Goal: Information Seeking & Learning: Check status

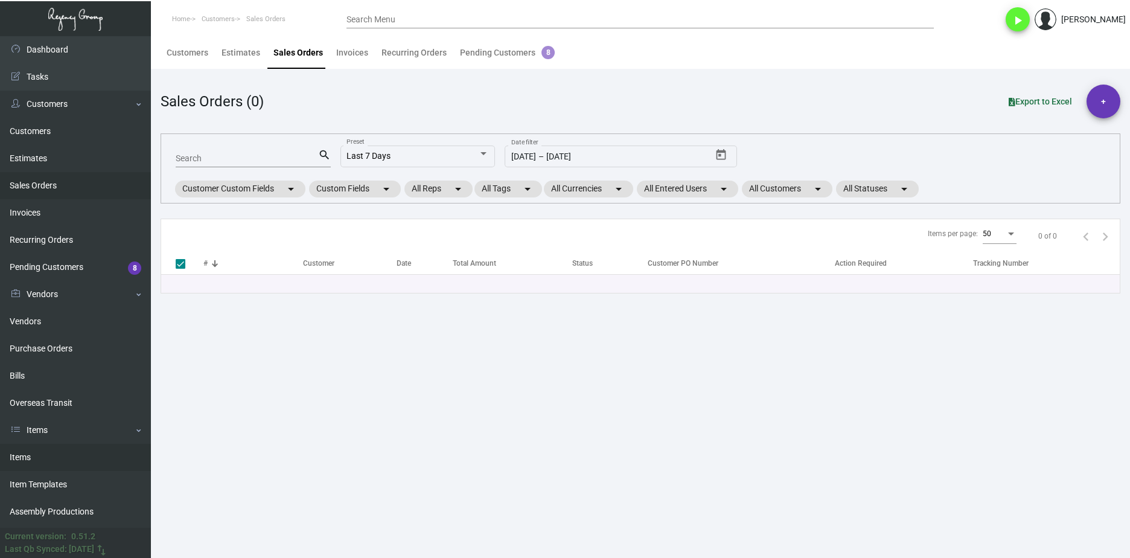
click at [112, 450] on link "Items" at bounding box center [75, 457] width 151 height 27
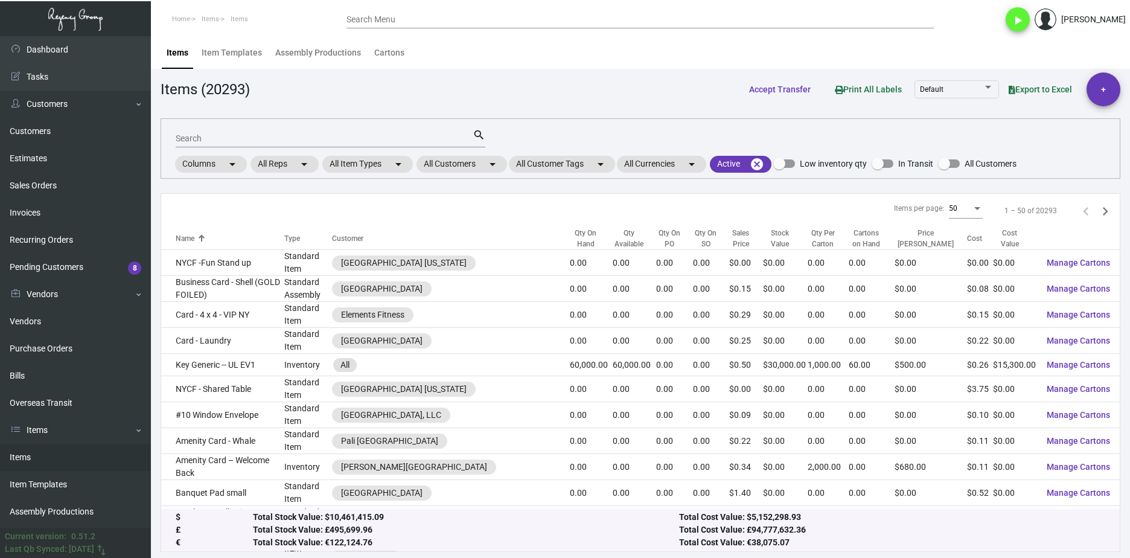
click at [232, 138] on input "Search" at bounding box center [324, 139] width 297 height 10
type input "wet floor sign"
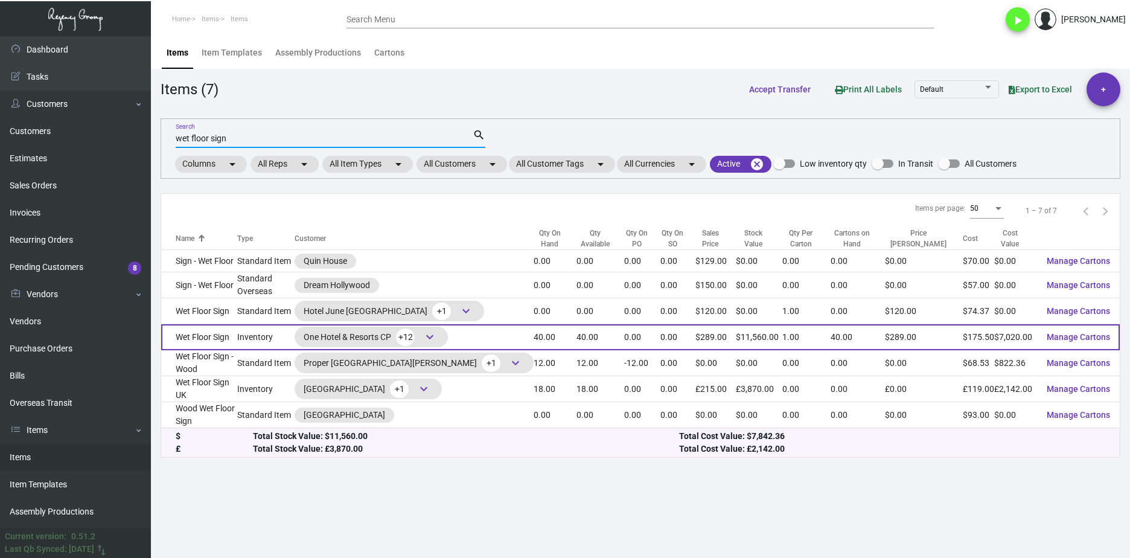
click at [295, 336] on td "Inventory" at bounding box center [266, 337] width 58 height 26
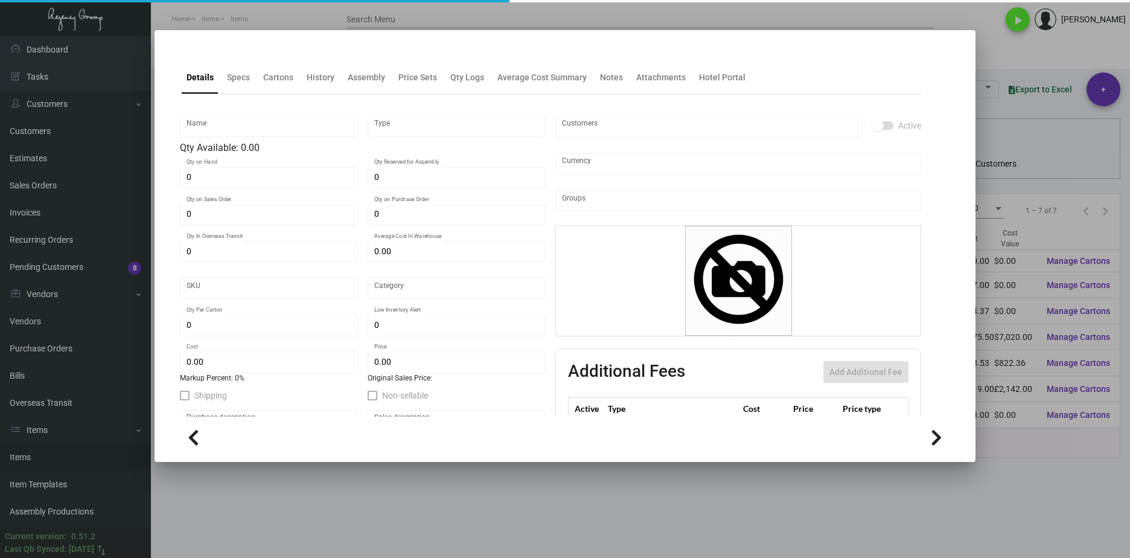
type input "Wet Floor Sign"
type input "Inventory"
type input "40"
type input "$ 425.45455"
type input "64"
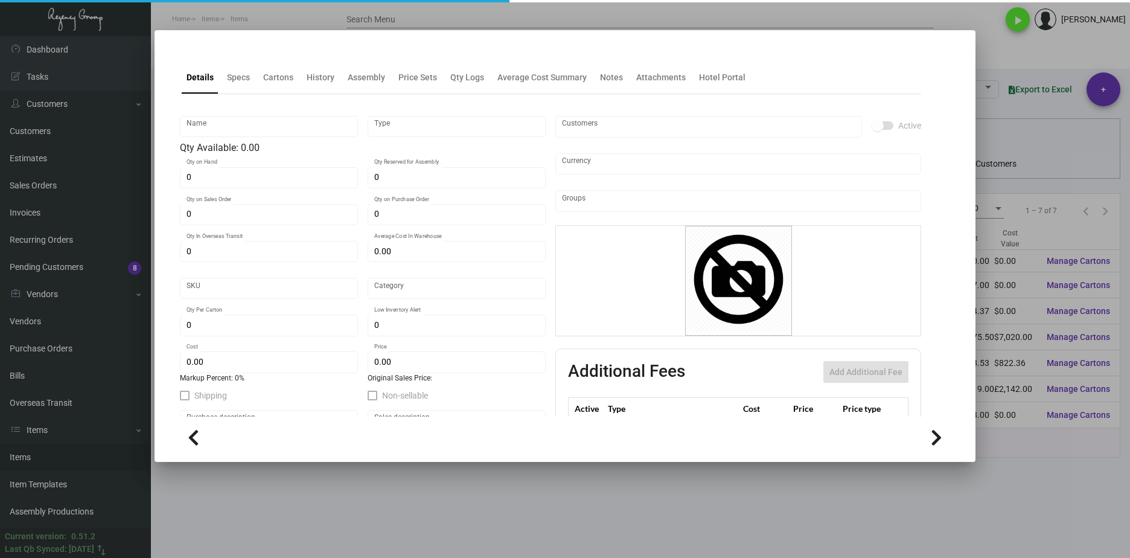
type input "Standard"
type input "1"
type input "5"
type input "$ 175.50"
type input "$ 289.00"
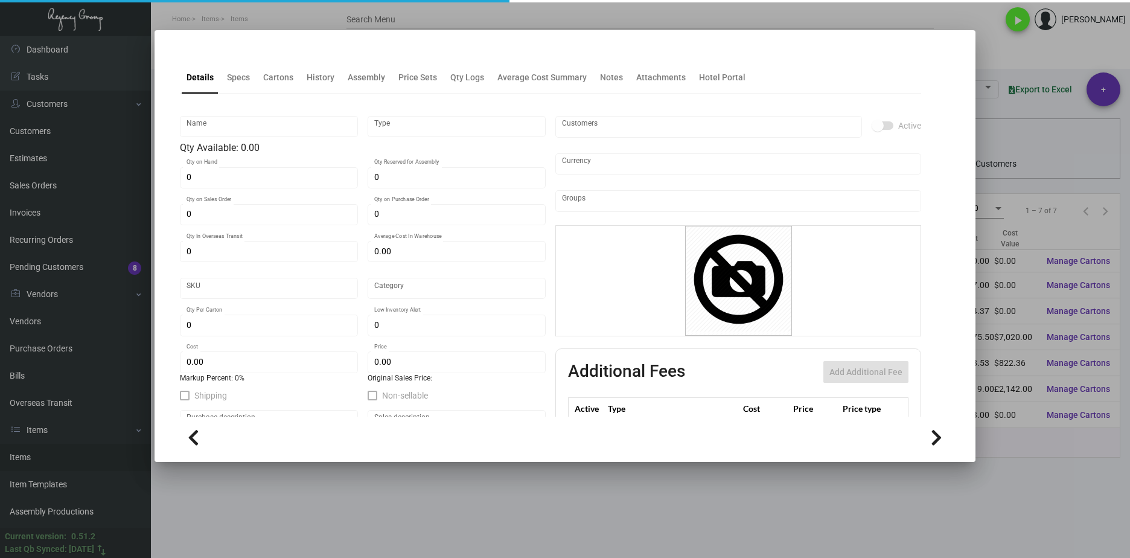
type textarea "Wet floor sign: each sign will be put together of 2 pieces, each piece will be …"
type textarea "Wet Floor Sign"
checkbox input "true"
type input "United States Dollar $"
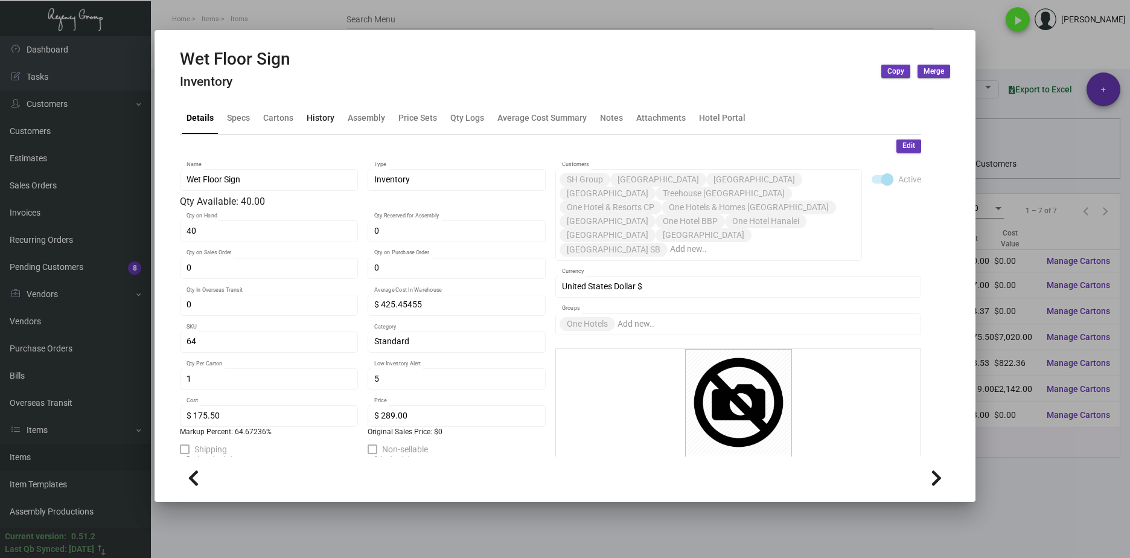
click at [315, 122] on div "History" at bounding box center [321, 117] width 28 height 13
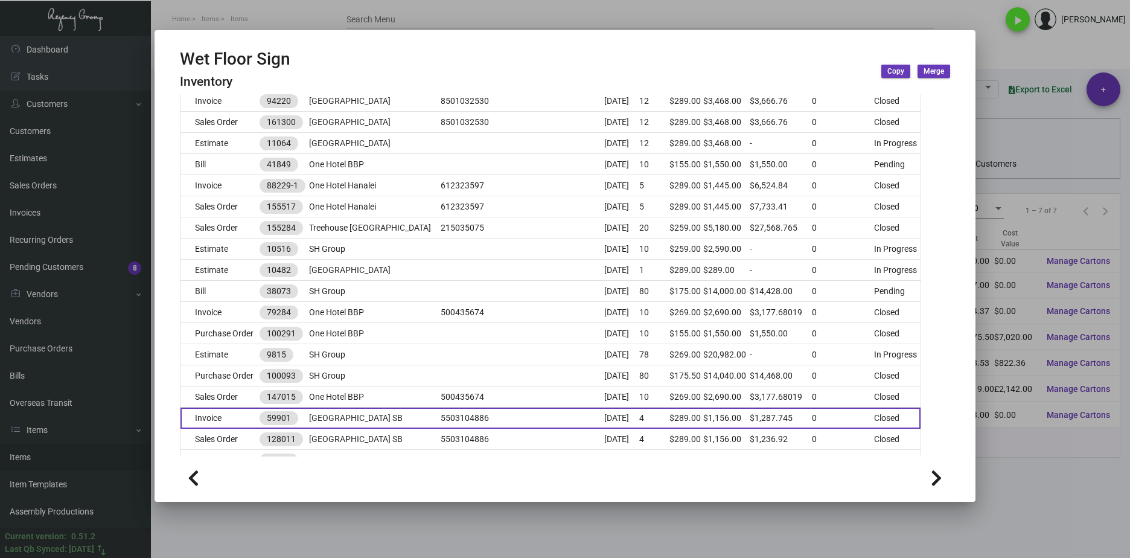
scroll to position [362, 0]
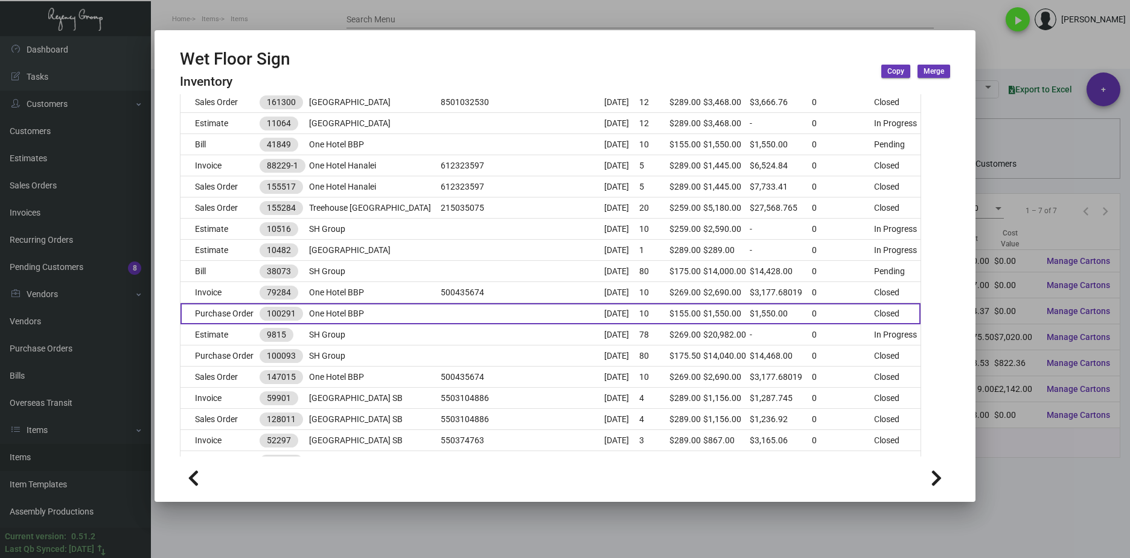
click at [231, 311] on td "Purchase Order" at bounding box center [220, 313] width 79 height 21
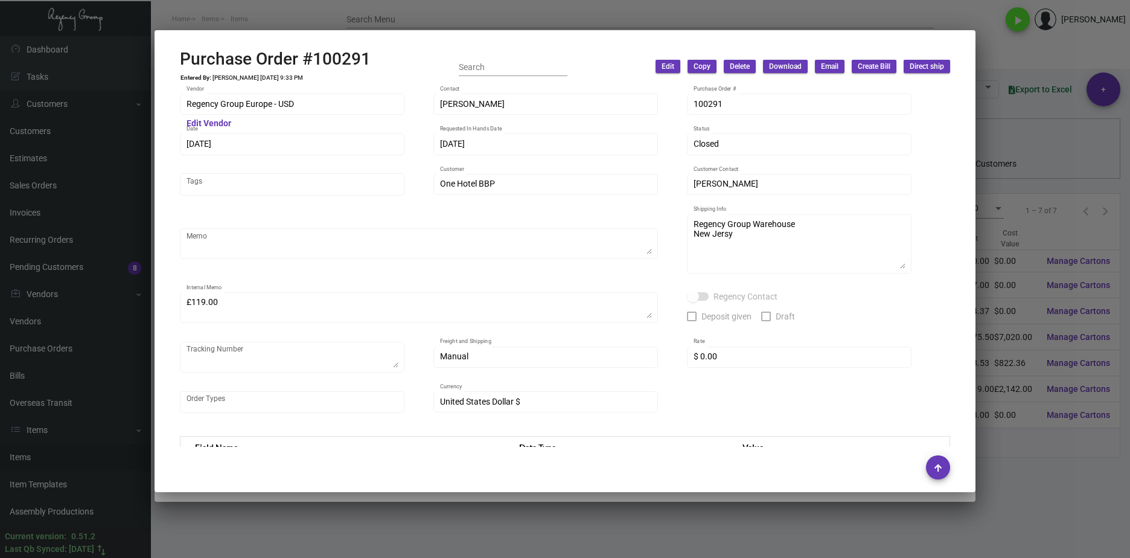
click at [766, 520] on div at bounding box center [565, 279] width 1130 height 558
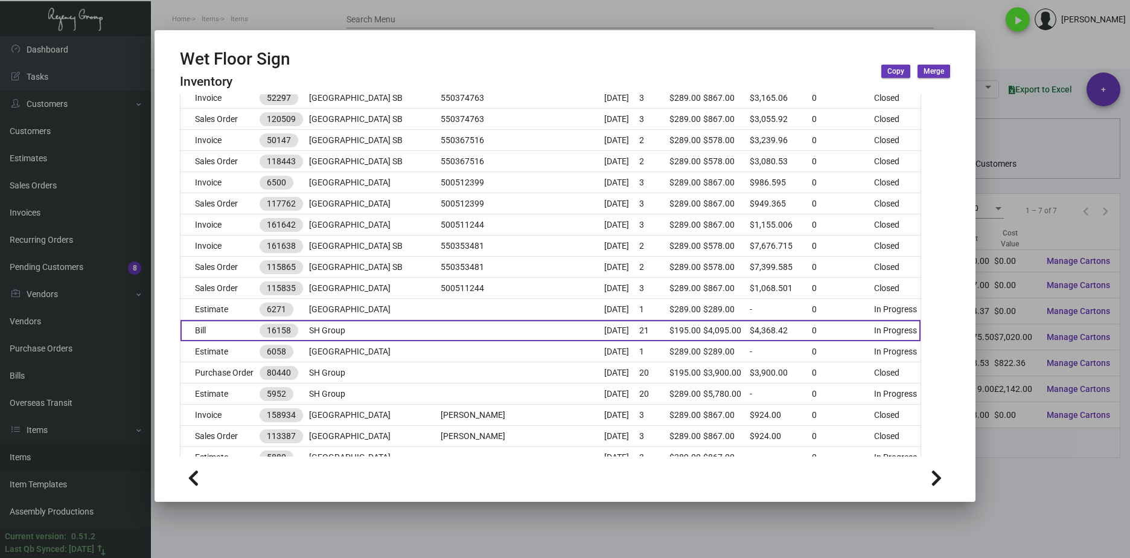
scroll to position [725, 0]
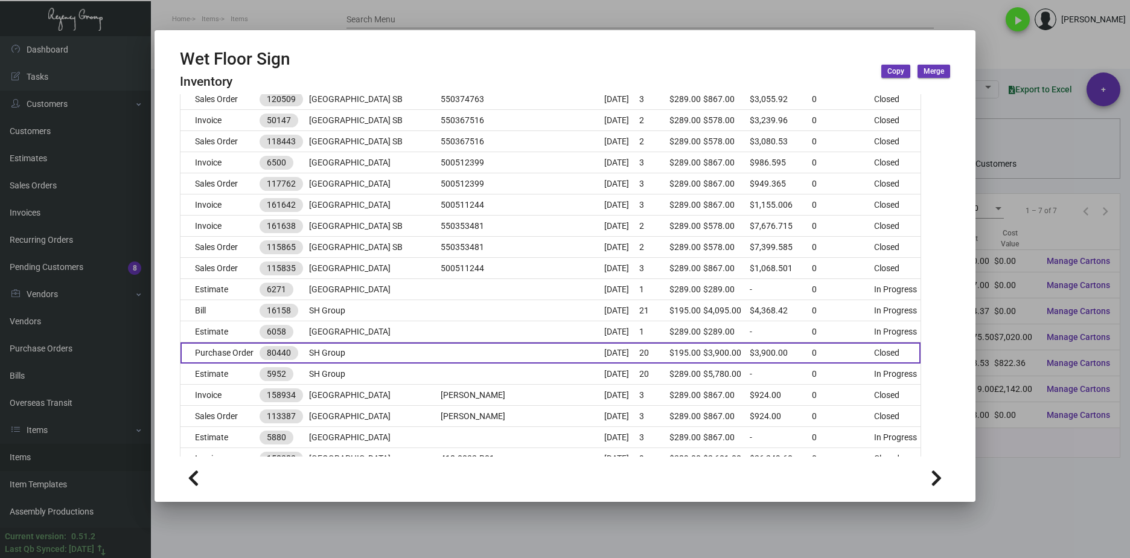
click at [243, 354] on td "Purchase Order" at bounding box center [220, 352] width 79 height 21
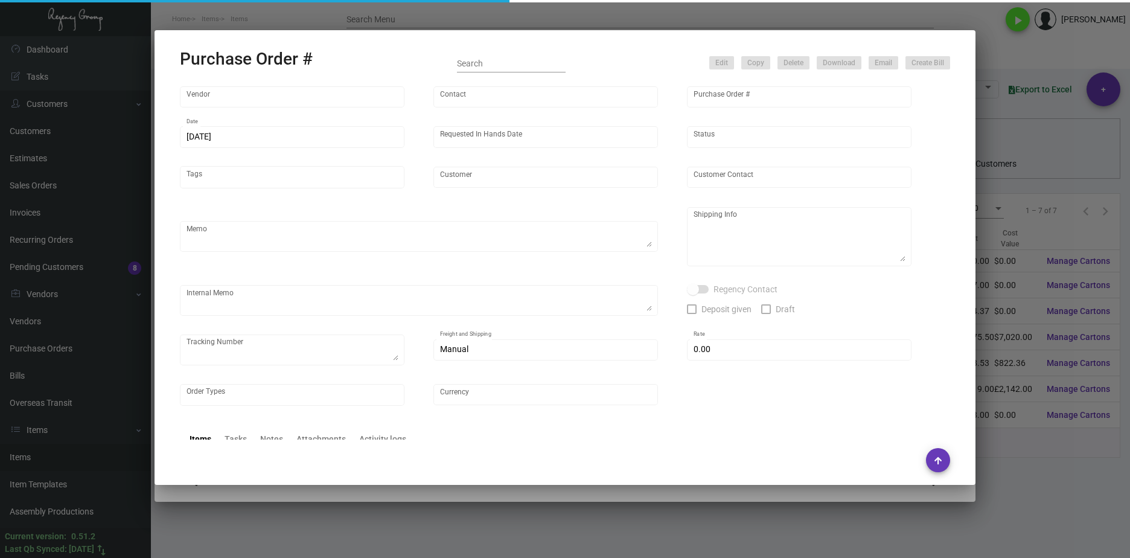
type input "[PERSON_NAME] Works"
type input "[PERSON_NAME]"
type input "80440"
type input "[DATE]"
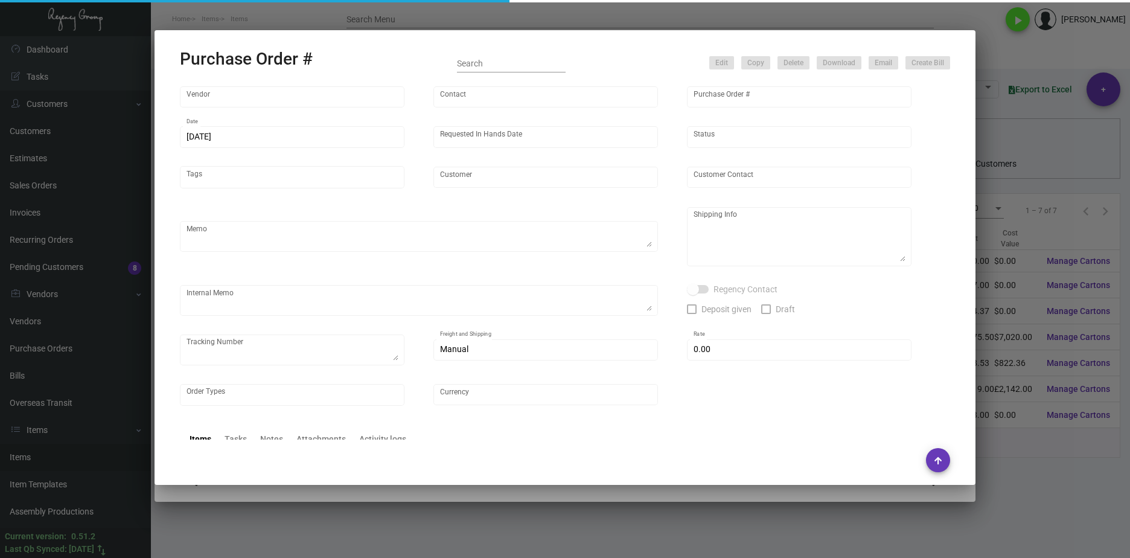
type input "SH Group"
type textarea "EXACT REPEAT OF PREVIOUS PO 79049"
type textarea "Regency Group NJ [PERSON_NAME] [STREET_ADDRESS]"
type input "$ 0.00"
type input "United States Dollar $"
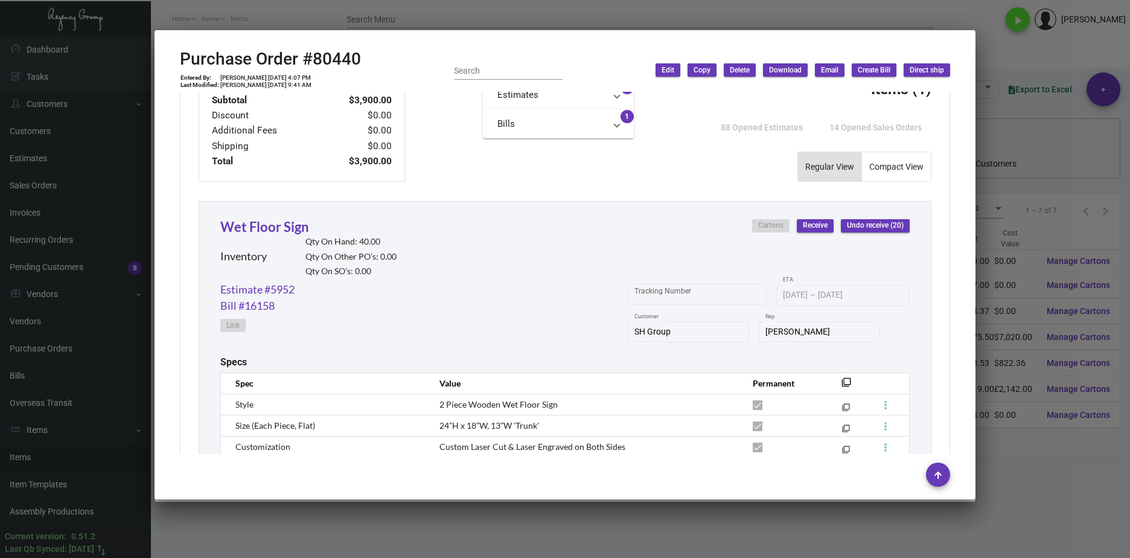
scroll to position [483, 0]
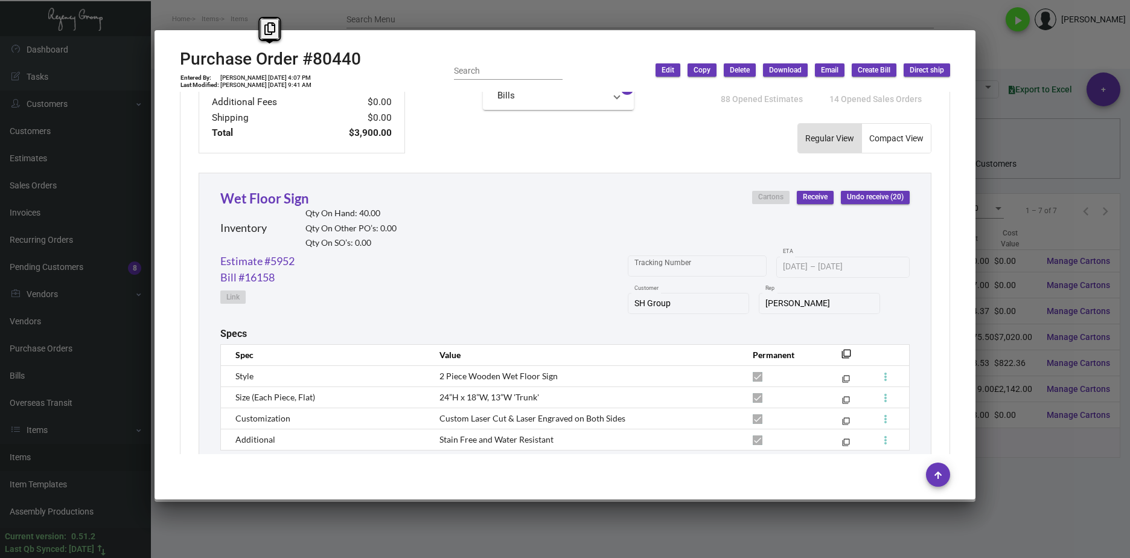
drag, startPoint x: 361, startPoint y: 53, endPoint x: 162, endPoint y: 54, distance: 198.7
click at [162, 54] on mat-dialog-container "Purchase Order #80440 Entered By: [PERSON_NAME] [DATE] 4:07 PM Last Modified: […" at bounding box center [565, 264] width 821 height 469
copy h2 "Purchase Order #80440"
